Goal: Information Seeking & Learning: Learn about a topic

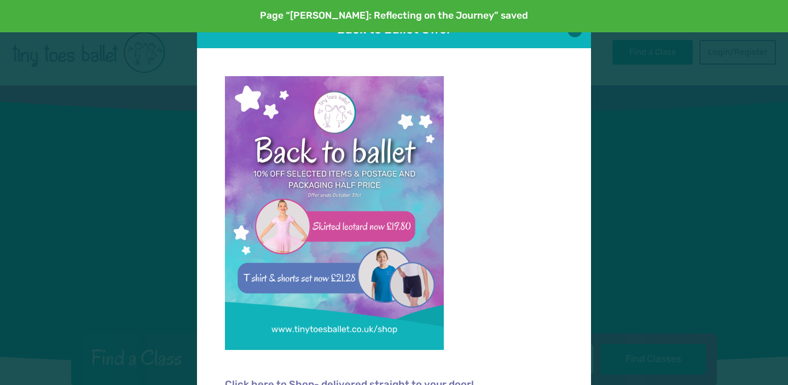
scroll to position [11, 0]
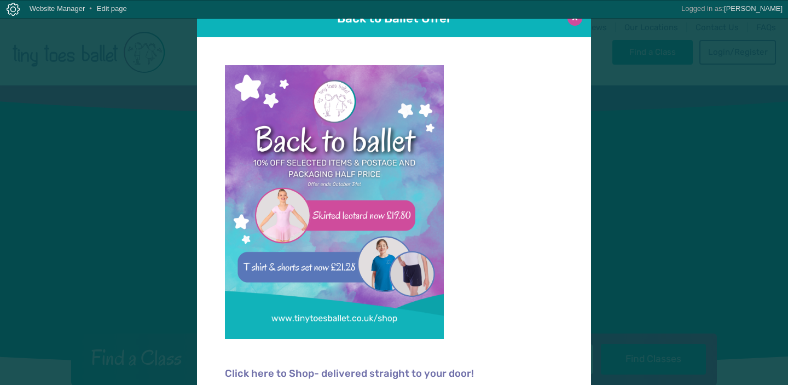
click at [575, 22] on button at bounding box center [575, 18] width 15 height 15
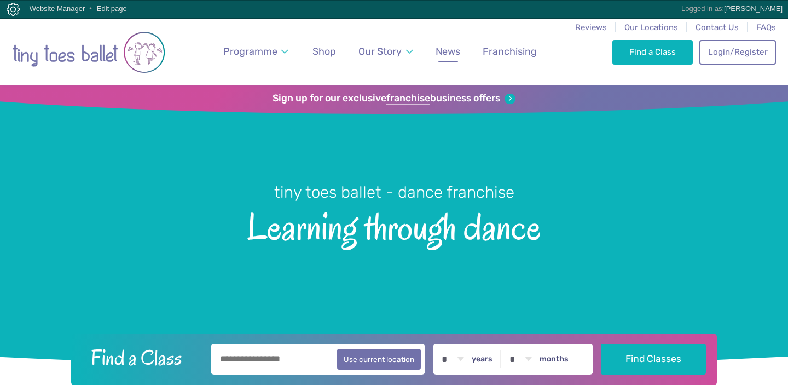
click at [447, 53] on span "News" at bounding box center [448, 50] width 25 height 11
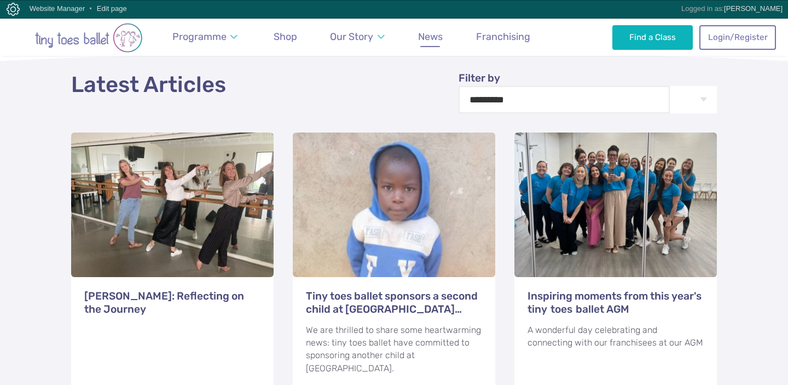
scroll to position [400, 0]
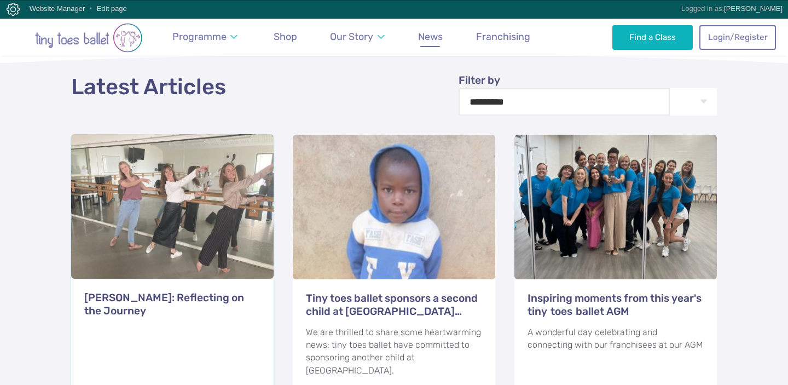
click at [230, 291] on h3 "[PERSON_NAME]: Reflecting on the Journey" at bounding box center [172, 304] width 176 height 26
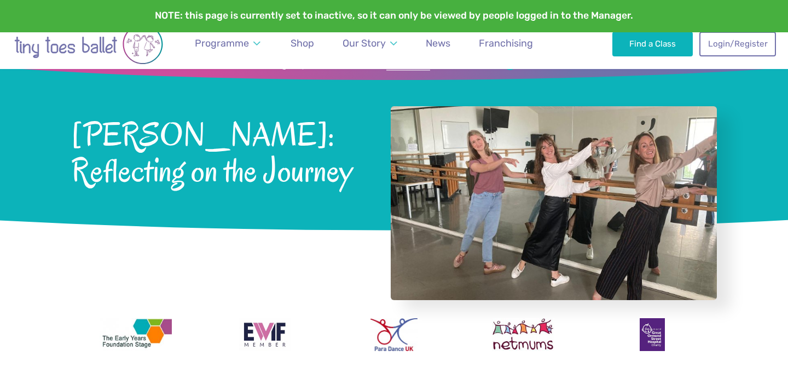
scroll to position [34, 0]
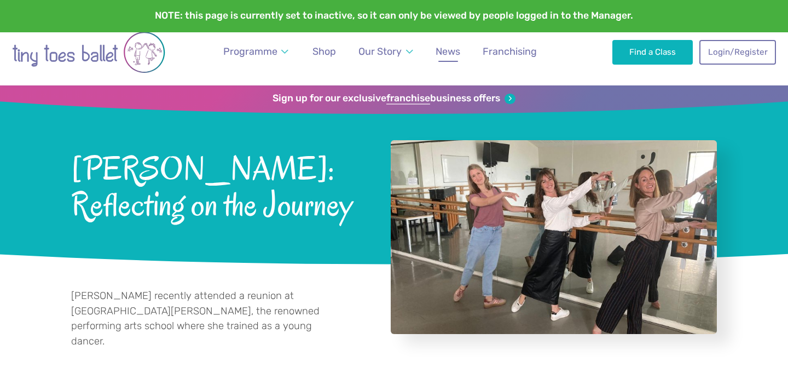
click at [450, 44] on link "News" at bounding box center [448, 51] width 34 height 25
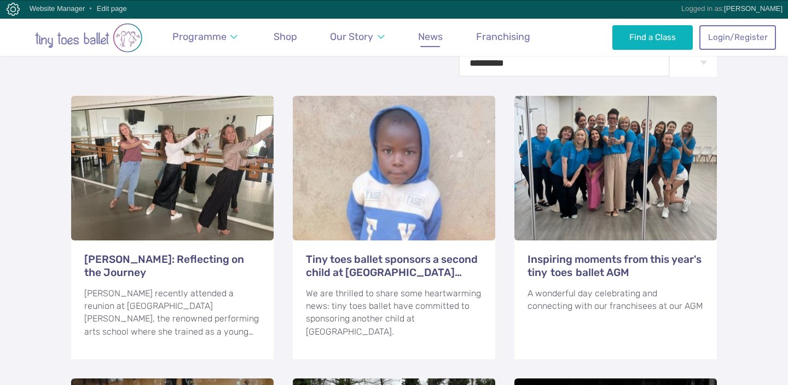
scroll to position [444, 0]
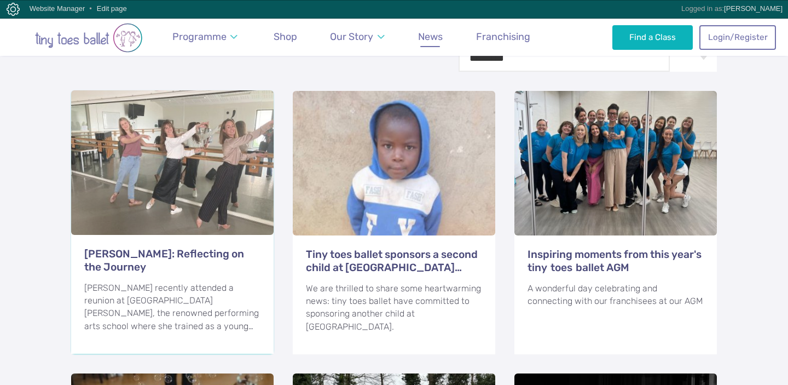
click at [202, 232] on div "Emma Morgan: Reflecting on the Journey Emma Morgan recently attended a reunion …" at bounding box center [172, 292] width 203 height 121
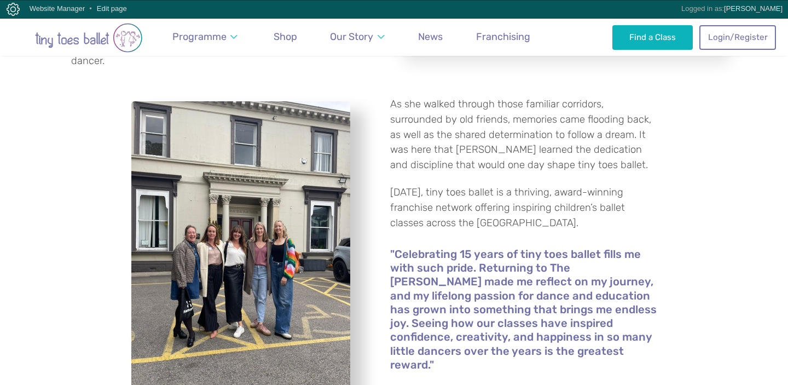
scroll to position [201, 0]
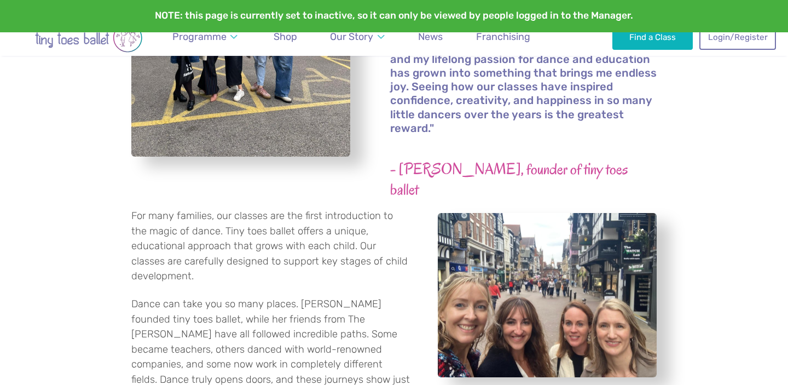
scroll to position [531, 0]
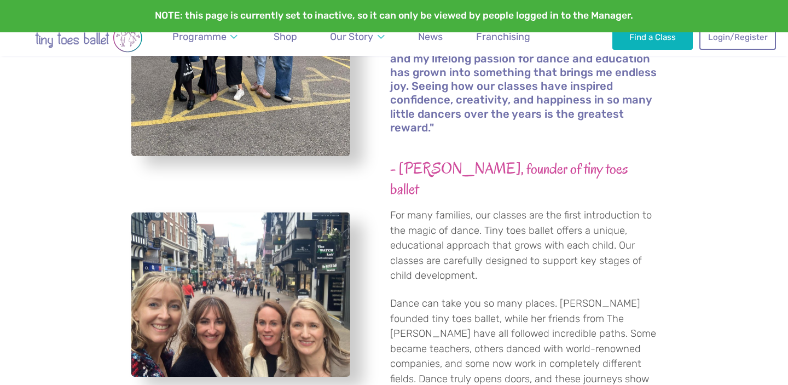
scroll to position [518, 0]
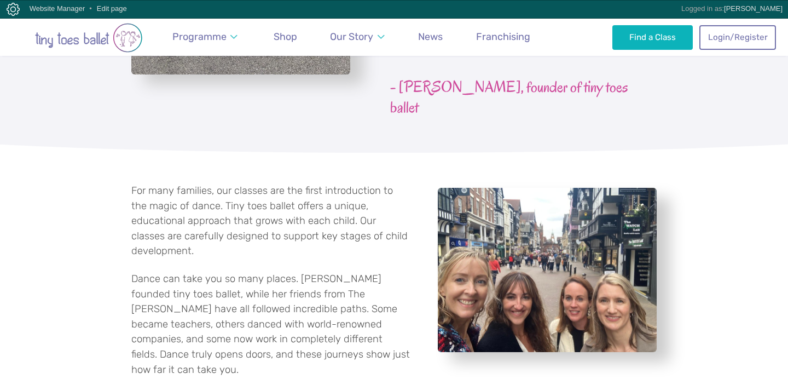
scroll to position [656, 0]
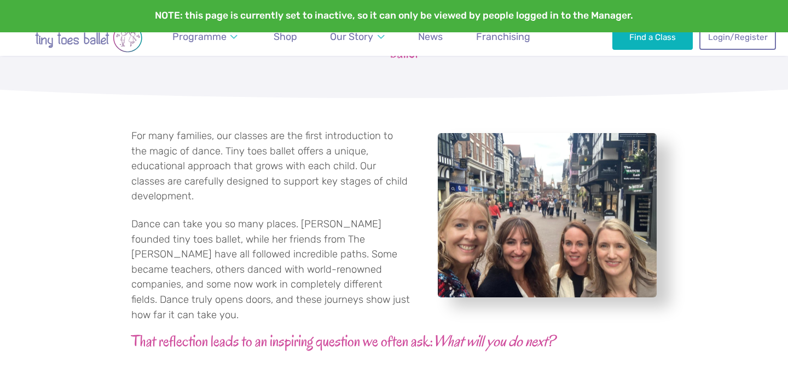
scroll to position [746, 0]
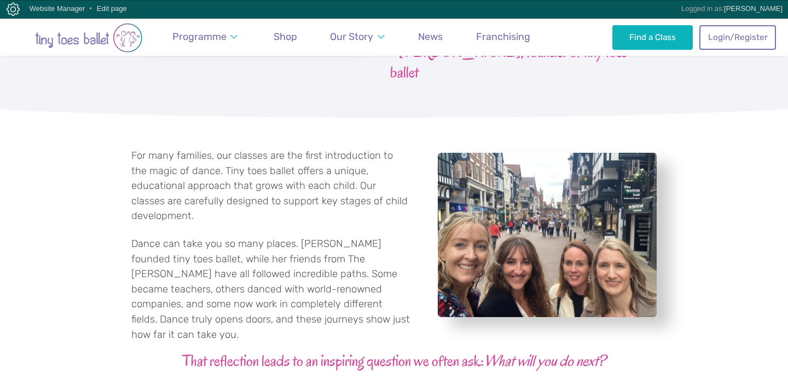
scroll to position [700, 0]
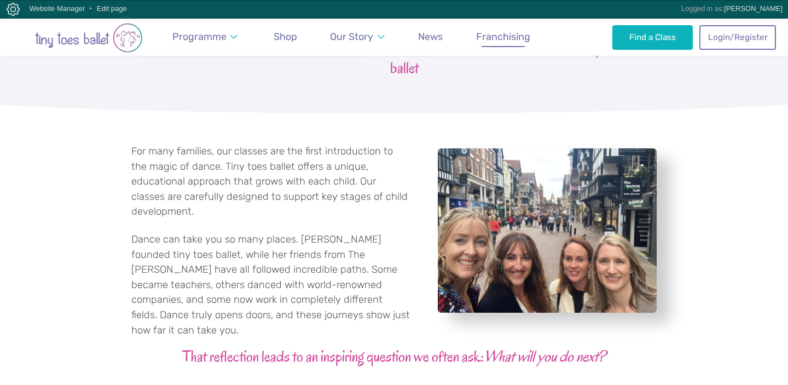
click at [499, 38] on span "Franchising" at bounding box center [503, 36] width 54 height 11
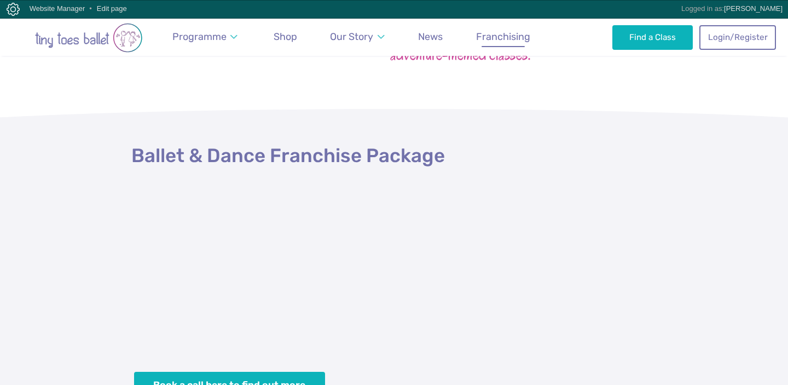
scroll to position [379, 0]
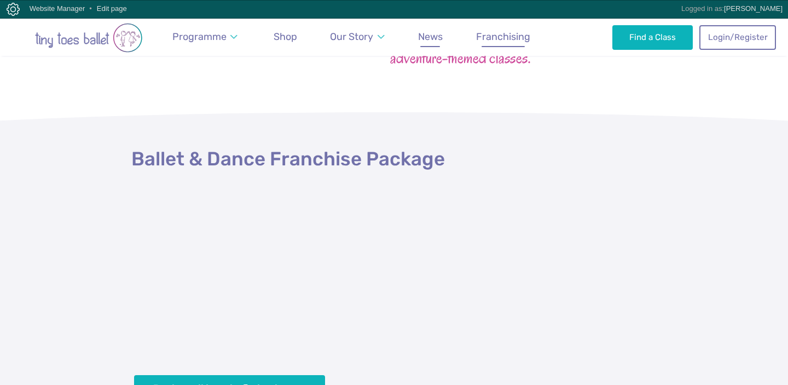
click at [446, 32] on link "News" at bounding box center [430, 37] width 34 height 25
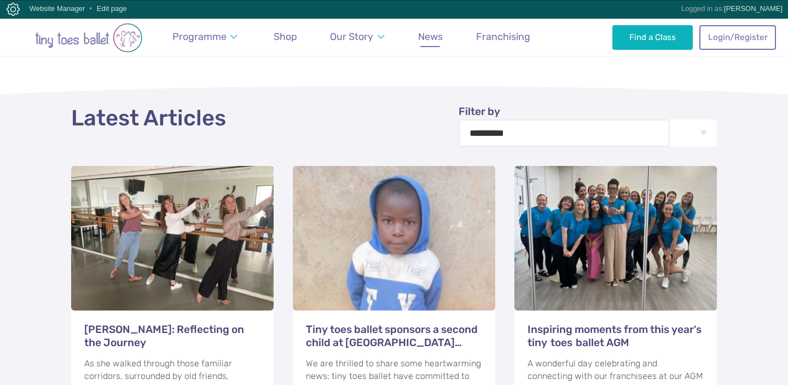
scroll to position [371, 0]
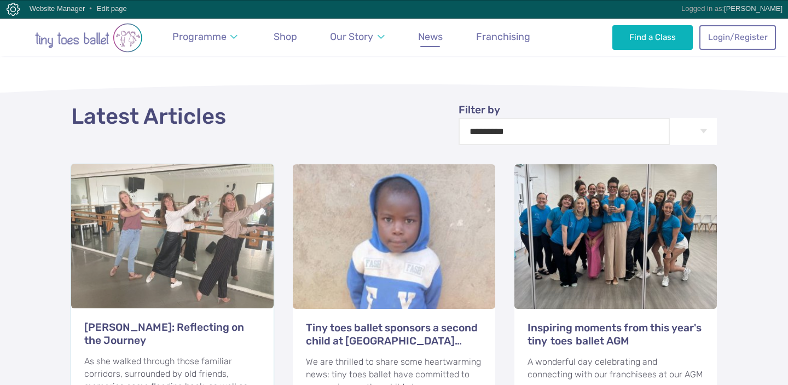
click at [186, 321] on h3 "Emma Morgan: Reflecting on the Journey" at bounding box center [172, 334] width 176 height 26
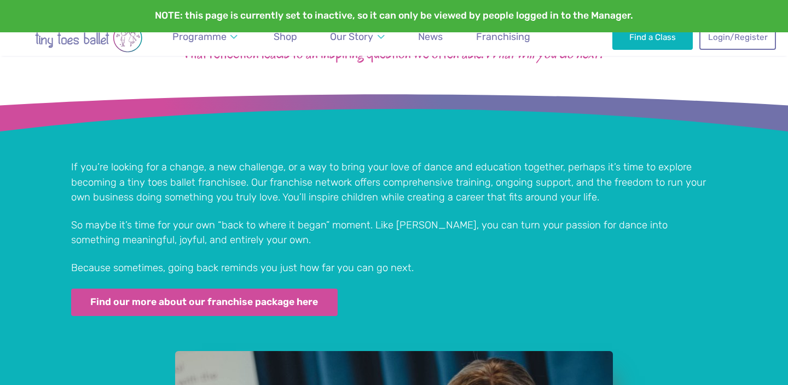
scroll to position [999, 0]
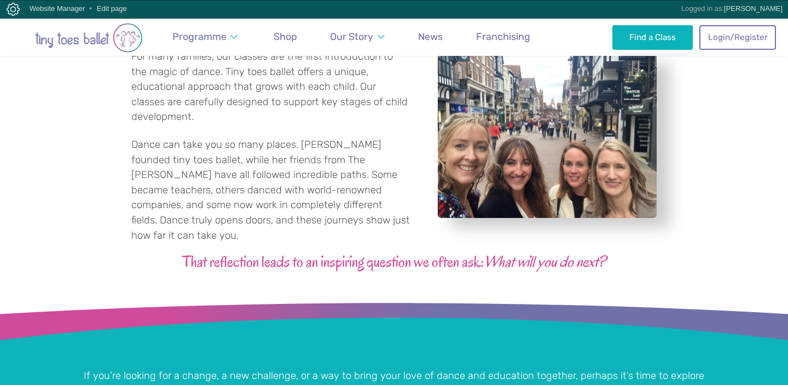
scroll to position [1125, 0]
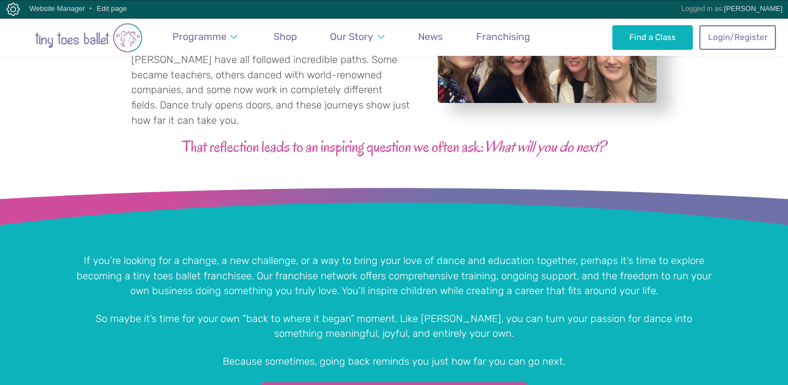
scroll to position [898, 0]
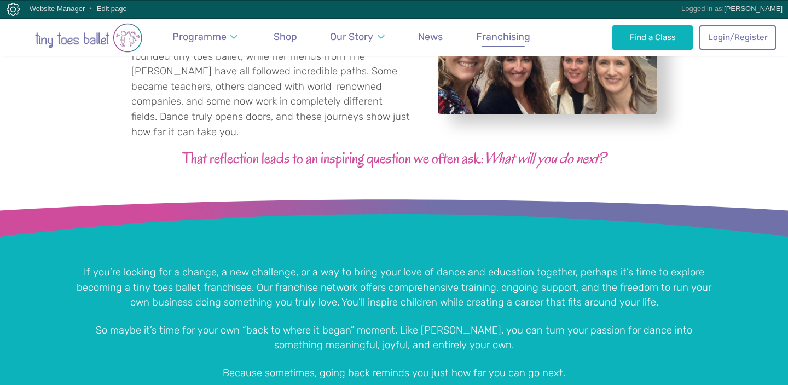
click at [503, 31] on span "Franchising" at bounding box center [503, 36] width 54 height 11
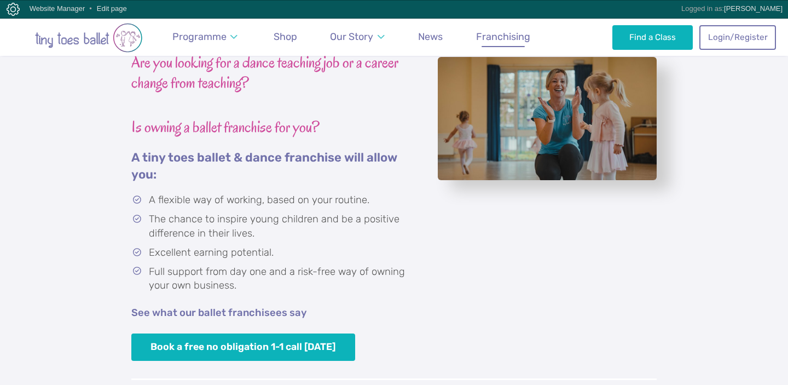
scroll to position [1772, 0]
click at [431, 38] on span "News" at bounding box center [430, 36] width 25 height 11
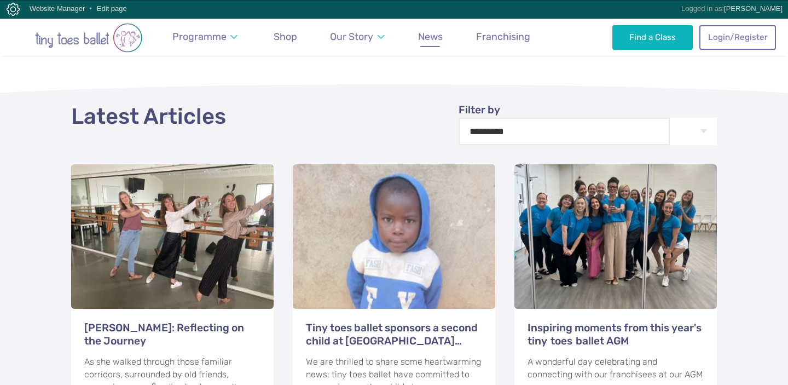
scroll to position [392, 0]
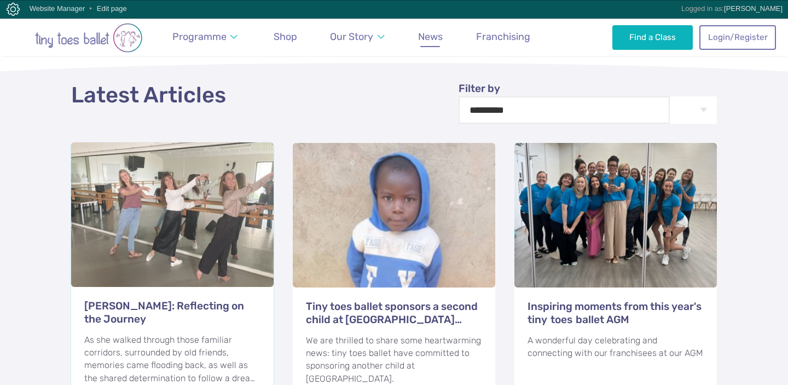
click at [177, 299] on h3 "[PERSON_NAME]: Reflecting on the Journey" at bounding box center [172, 312] width 176 height 26
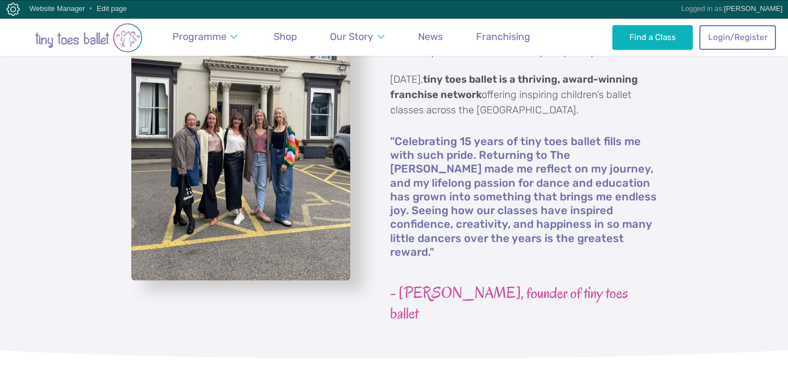
scroll to position [444, 0]
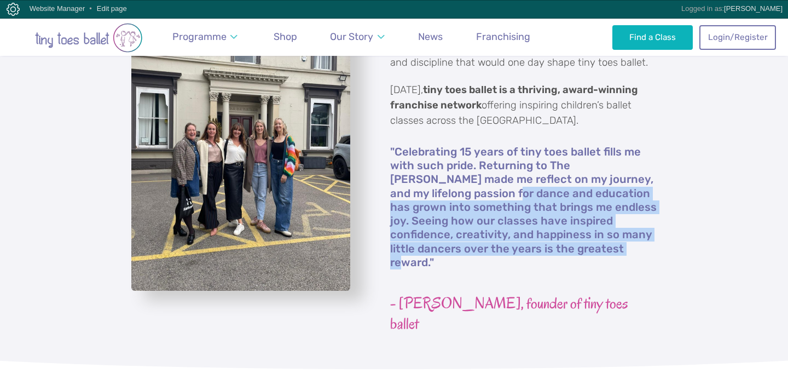
drag, startPoint x: 558, startPoint y: 235, endPoint x: 413, endPoint y: 161, distance: 162.8
click at [420, 169] on h6 ""Celebrating 15 years of tiny toes ballet fills me with such pride. Returning t…" at bounding box center [523, 207] width 267 height 125
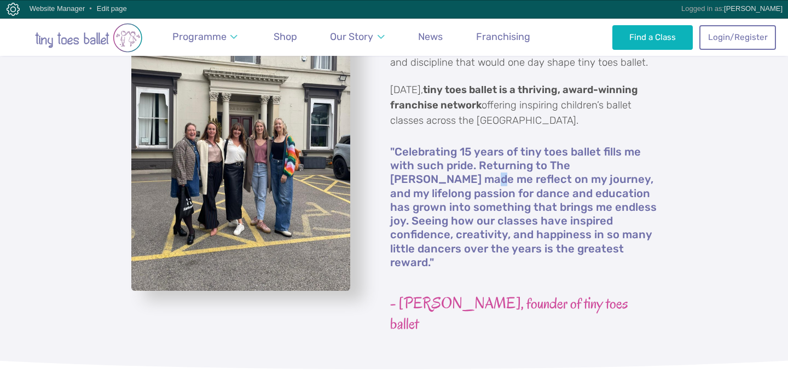
click at [411, 160] on h6 ""Celebrating 15 years of tiny toes ballet fills me with such pride. Returning t…" at bounding box center [523, 207] width 267 height 125
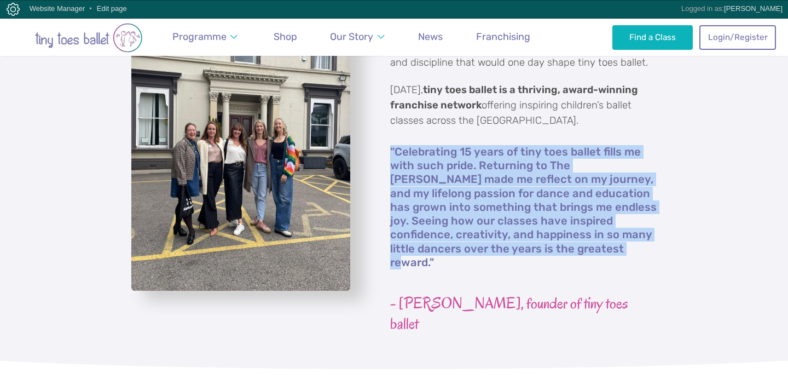
drag, startPoint x: 564, startPoint y: 232, endPoint x: 385, endPoint y: 136, distance: 202.6
click at [385, 136] on div "As she walked through those familiar corridors, surrounded by old friends, memo…" at bounding box center [517, 164] width 279 height 339
copy h6 ""Celebrating 15 years of tiny toes ballet fills me with such pride. Returning t…"
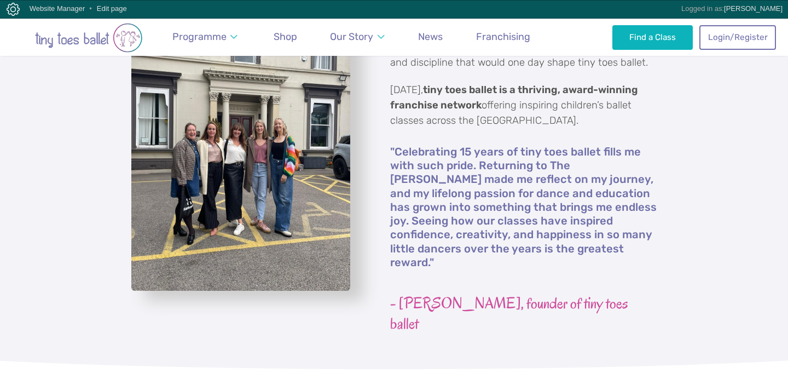
click at [537, 106] on p "[DATE], tiny toes ballet is a thriving, award-winning franchise network offerin…" at bounding box center [523, 105] width 267 height 45
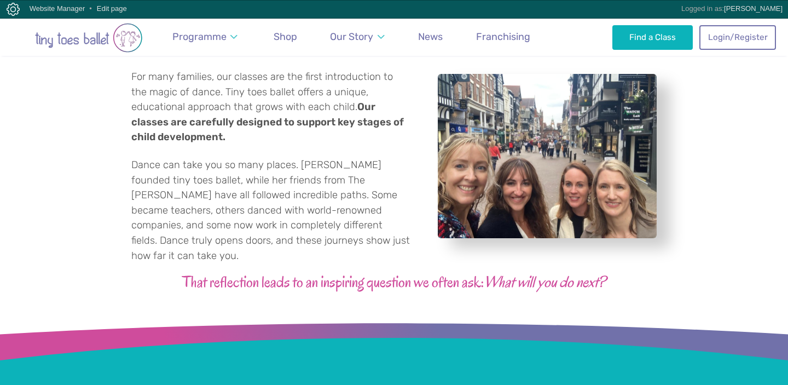
scroll to position [749, 0]
